Goal: Task Accomplishment & Management: Use online tool/utility

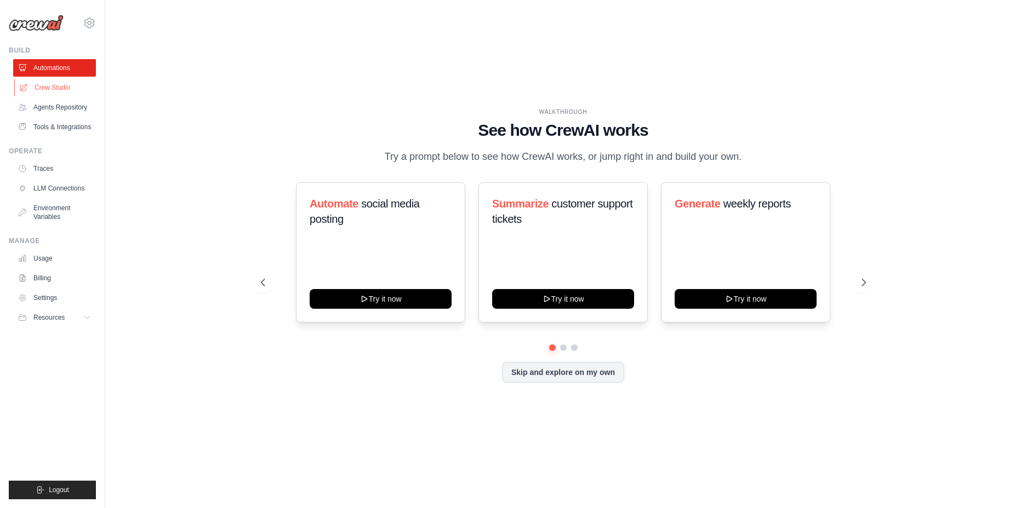
click at [39, 85] on link "Crew Studio" at bounding box center [55, 88] width 83 height 18
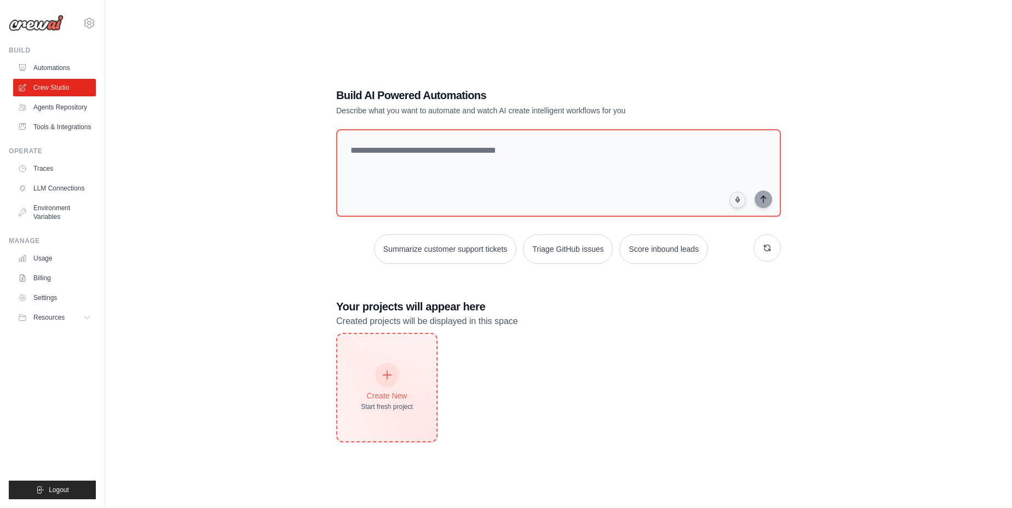
click at [399, 385] on div "Create New Start fresh project" at bounding box center [387, 387] width 52 height 47
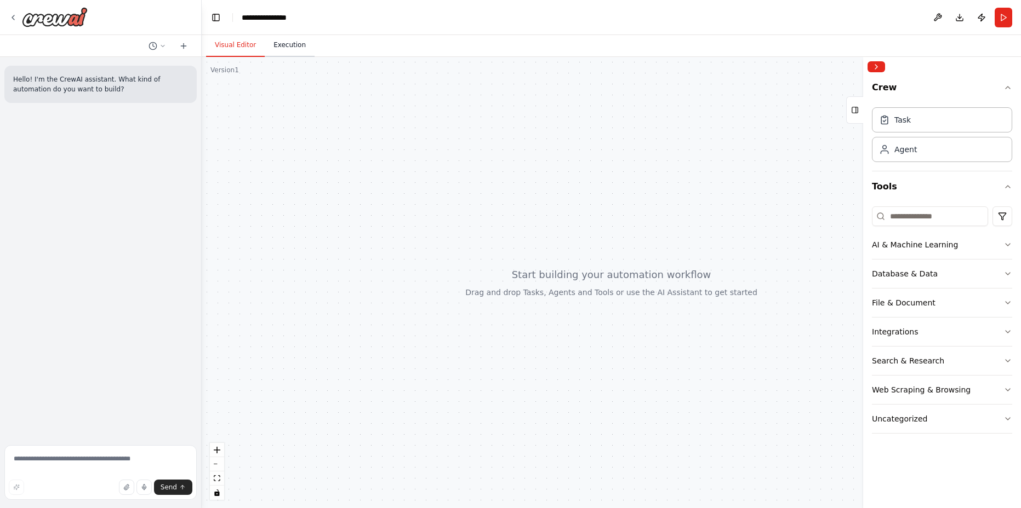
click at [276, 46] on button "Execution" at bounding box center [290, 45] width 50 height 23
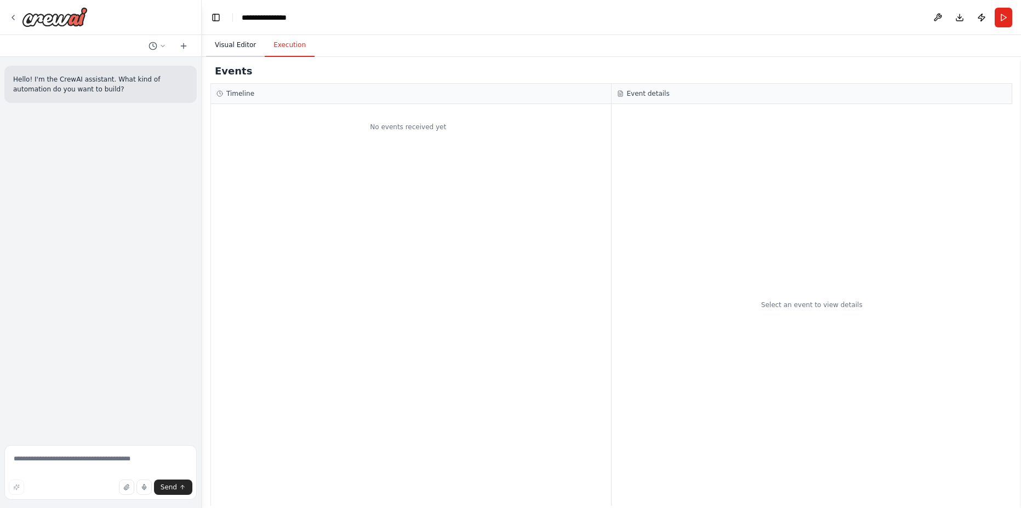
click at [225, 41] on button "Visual Editor" at bounding box center [235, 45] width 59 height 23
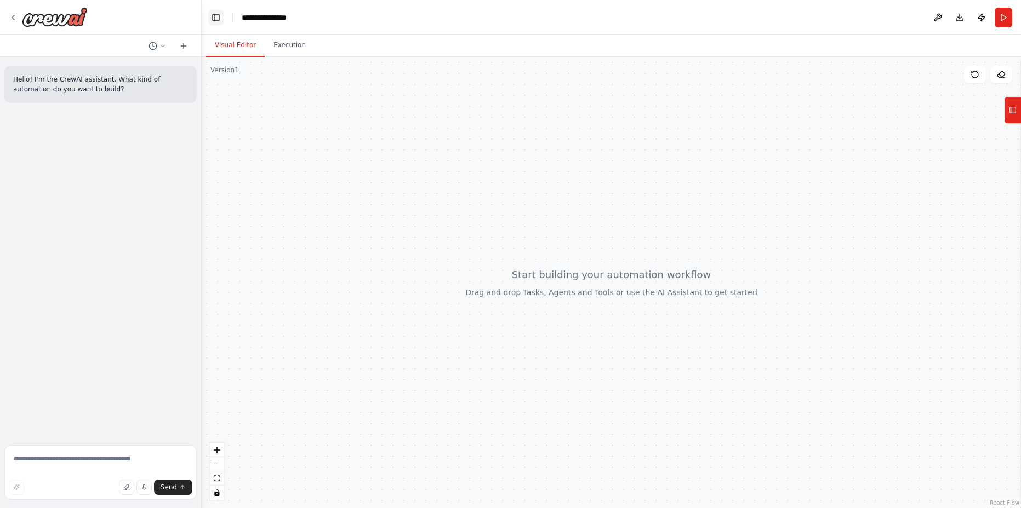
click at [217, 19] on button "Toggle Left Sidebar" at bounding box center [215, 17] width 15 height 15
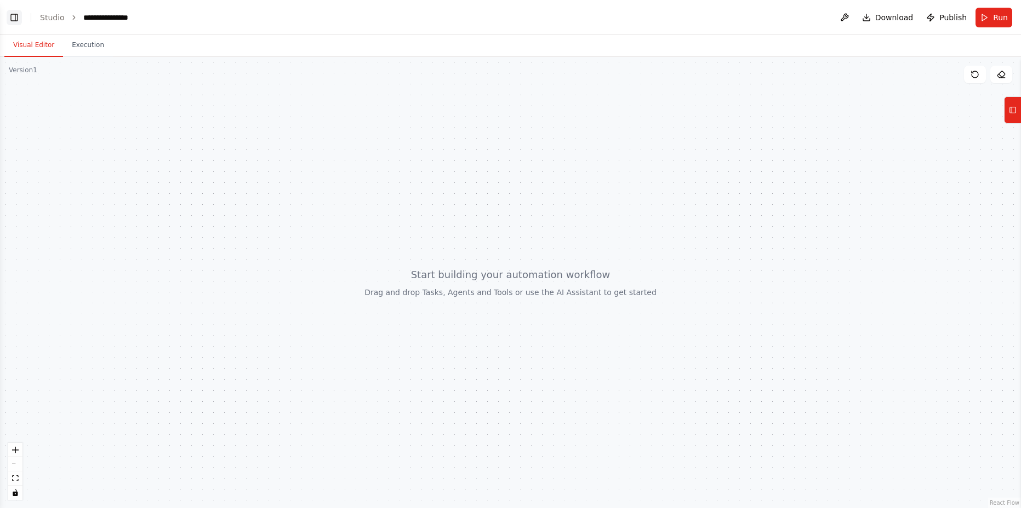
click at [16, 15] on button "Toggle Left Sidebar" at bounding box center [14, 17] width 15 height 15
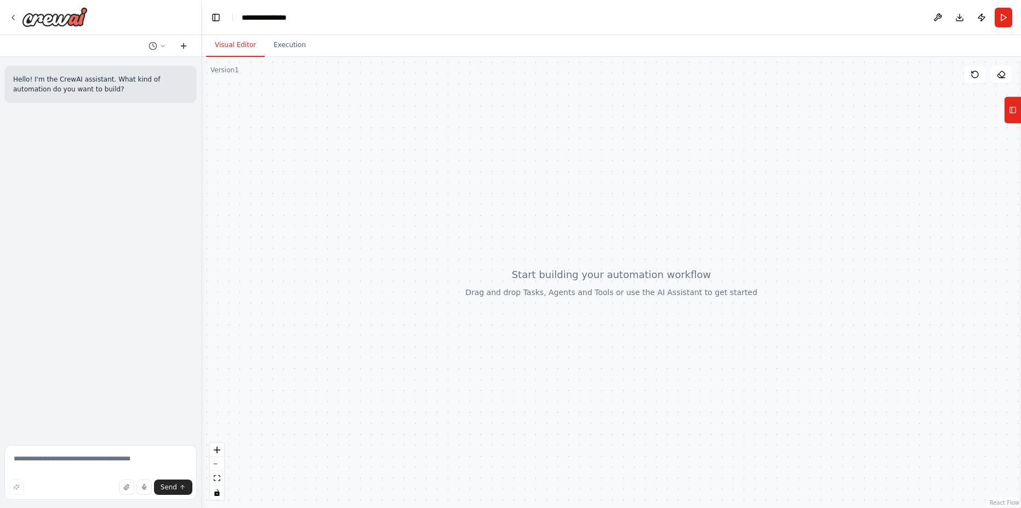
click at [183, 47] on icon at bounding box center [183, 46] width 9 height 9
click at [161, 44] on icon at bounding box center [162, 46] width 7 height 7
click at [276, 139] on div at bounding box center [611, 282] width 819 height 451
click at [14, 19] on div at bounding box center [101, 254] width 202 height 508
click at [14, 19] on icon at bounding box center [13, 17] width 9 height 9
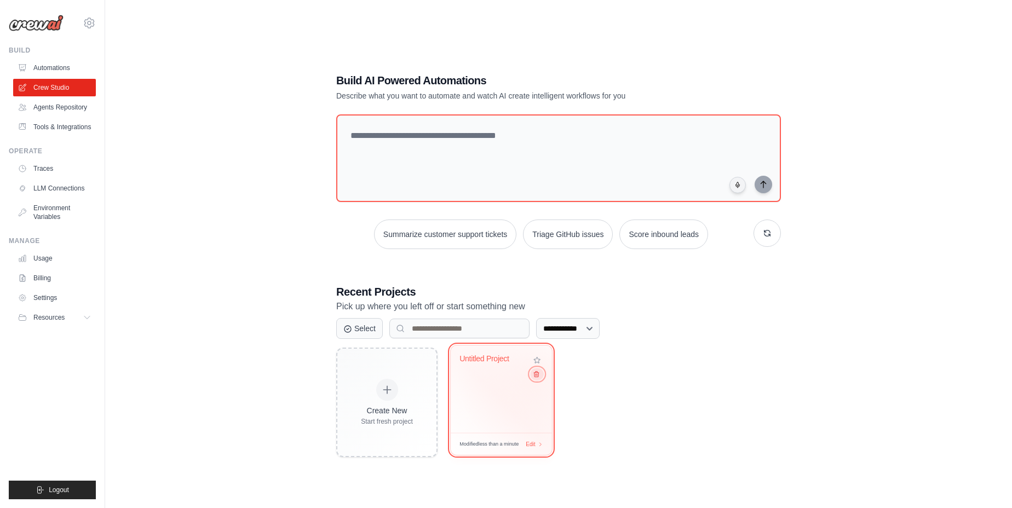
click at [537, 376] on icon at bounding box center [536, 374] width 7 height 7
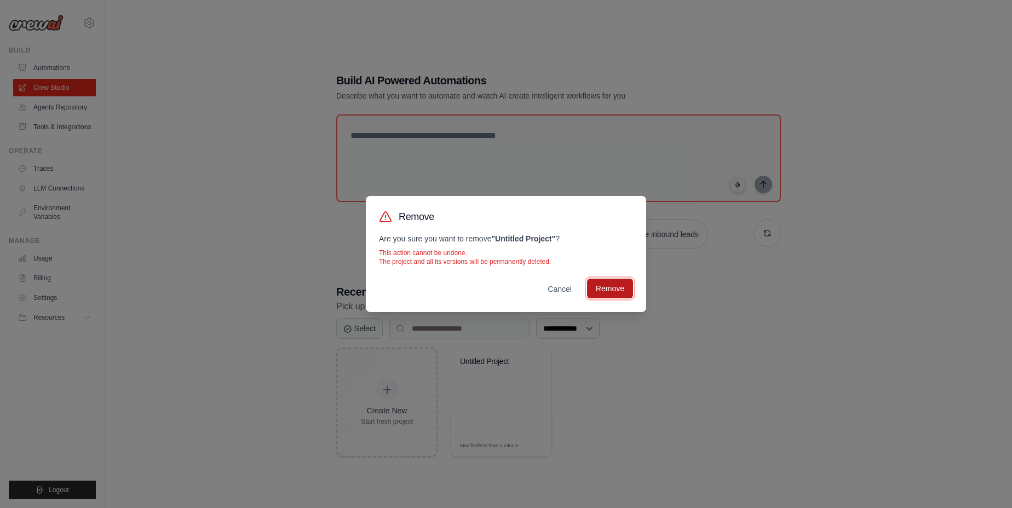
click at [630, 292] on button "Remove" at bounding box center [610, 289] width 46 height 20
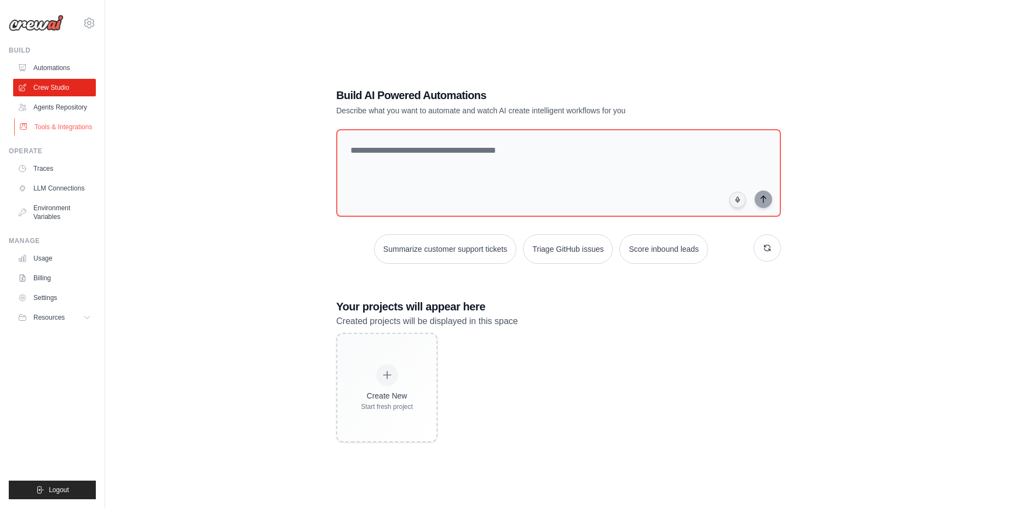
click at [48, 124] on link "Tools & Integrations" at bounding box center [55, 127] width 83 height 18
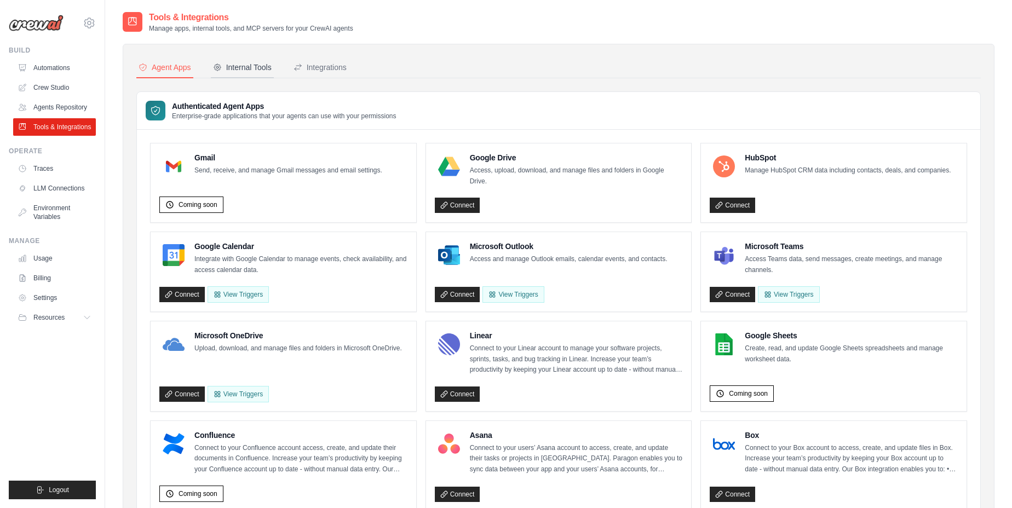
click at [236, 61] on button "Internal Tools" at bounding box center [242, 68] width 63 height 21
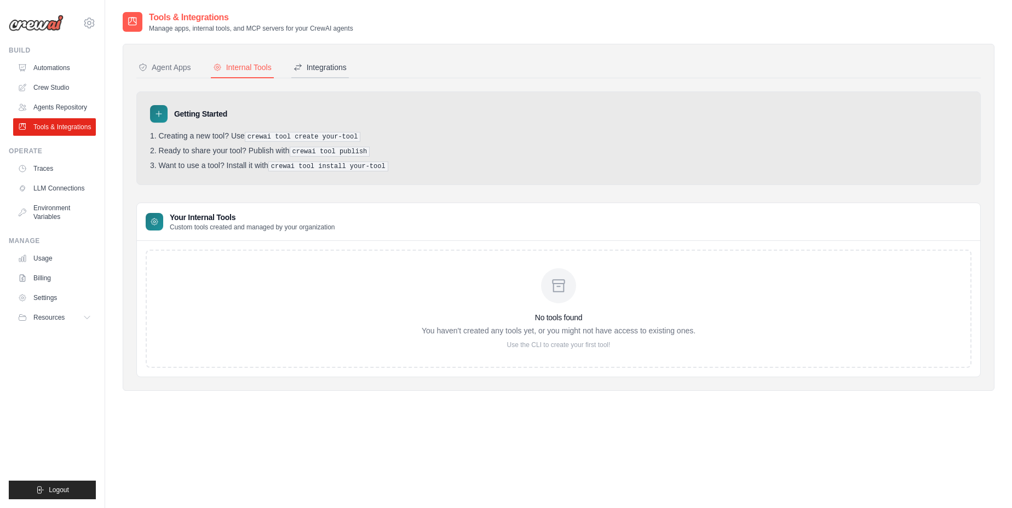
click at [340, 66] on div "Integrations" at bounding box center [320, 67] width 53 height 11
